Goal: Use online tool/utility: Utilize a website feature to perform a specific function

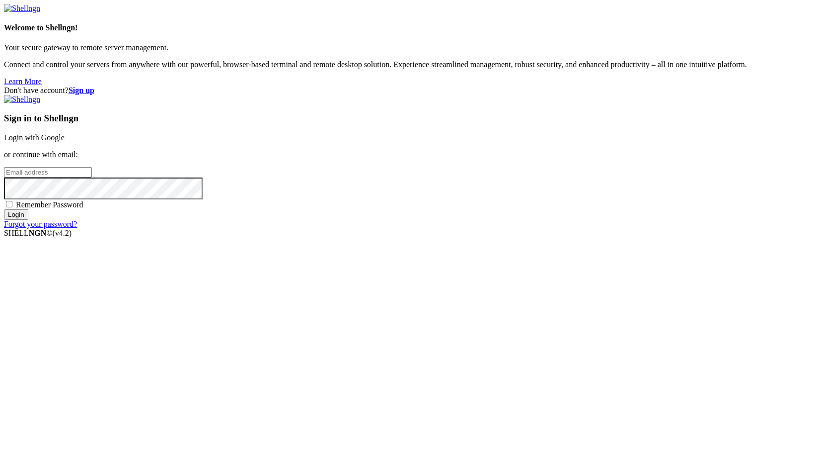
type input "root"
click at [65, 142] on link "Login with Google" at bounding box center [34, 137] width 61 height 8
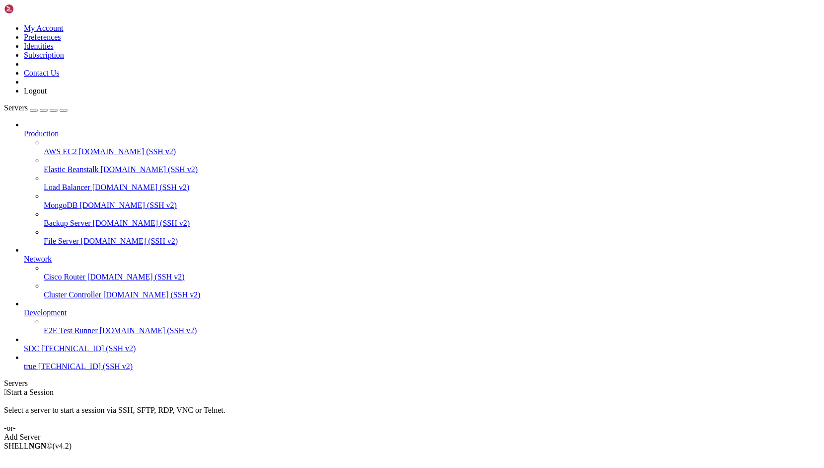
click at [67, 352] on span "[TECHNICAL_ID] (SSH v2)" at bounding box center [88, 348] width 94 height 8
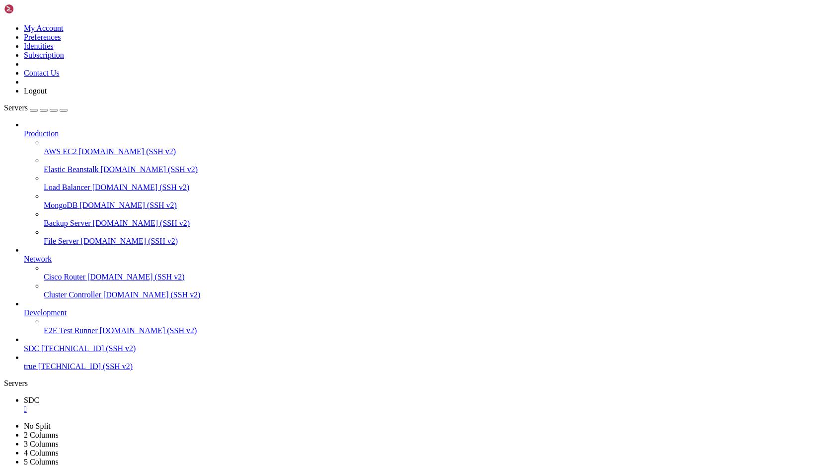
drag, startPoint x: 352, startPoint y: 875, endPoint x: 268, endPoint y: 875, distance: 84.0
copy x-row "[DOMAIN_NAME]"
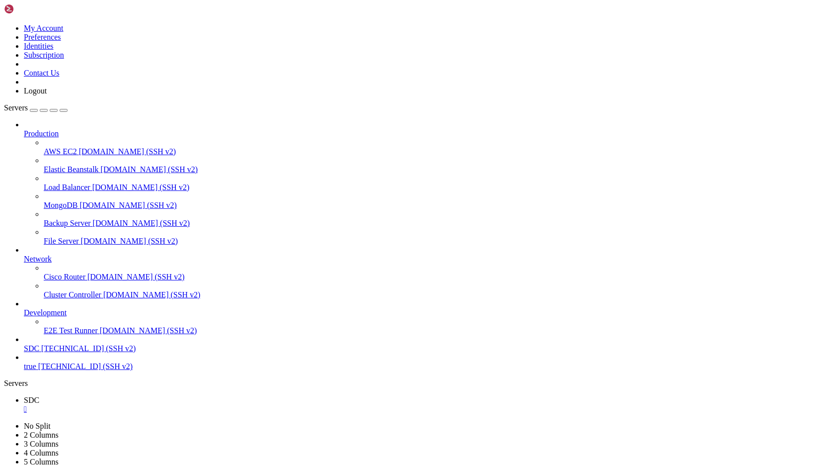
scroll to position [84, 0]
